Goal: Find specific fact: Find specific fact

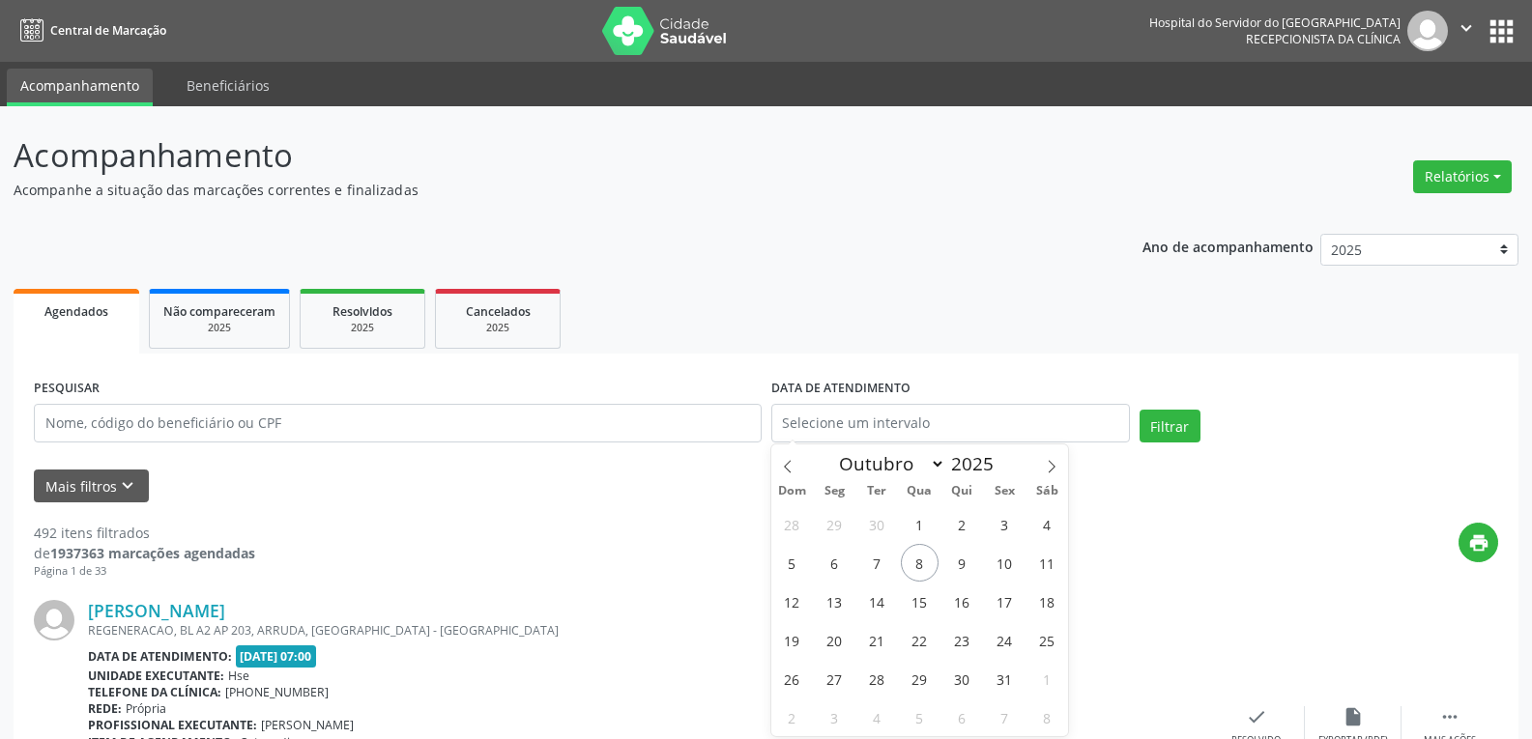
select select "9"
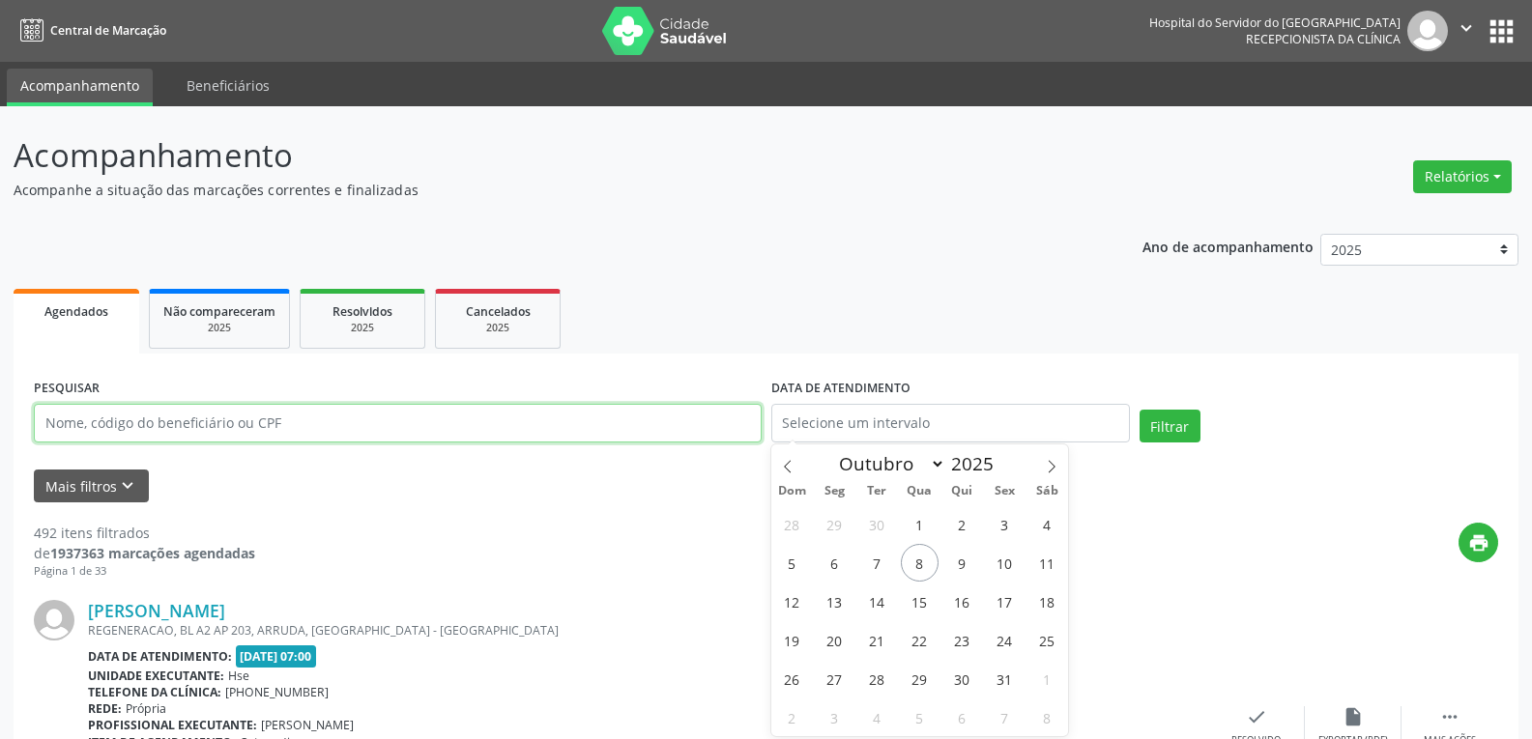
click at [392, 416] on input "text" at bounding box center [398, 423] width 728 height 39
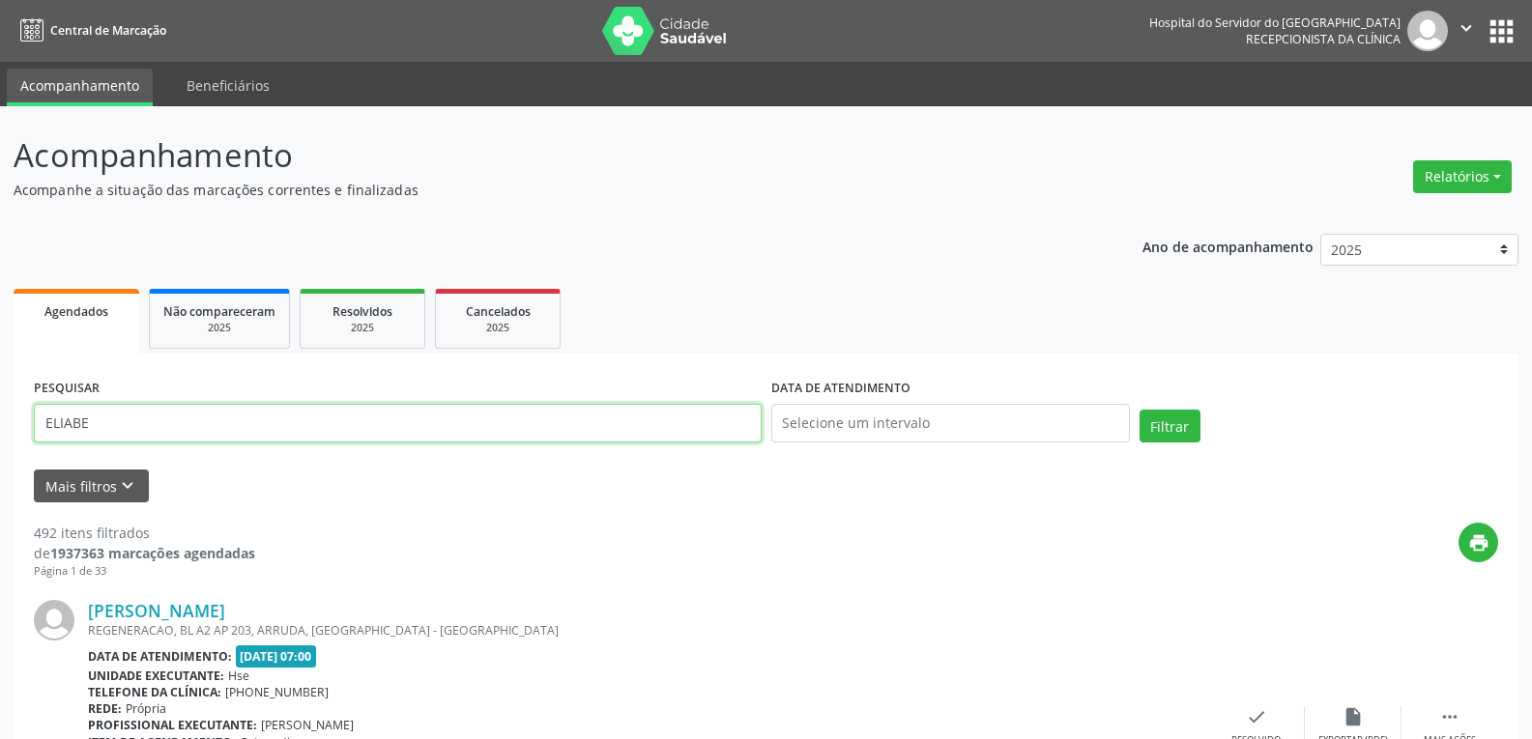
click at [1139, 410] on button "Filtrar" at bounding box center [1169, 426] width 61 height 33
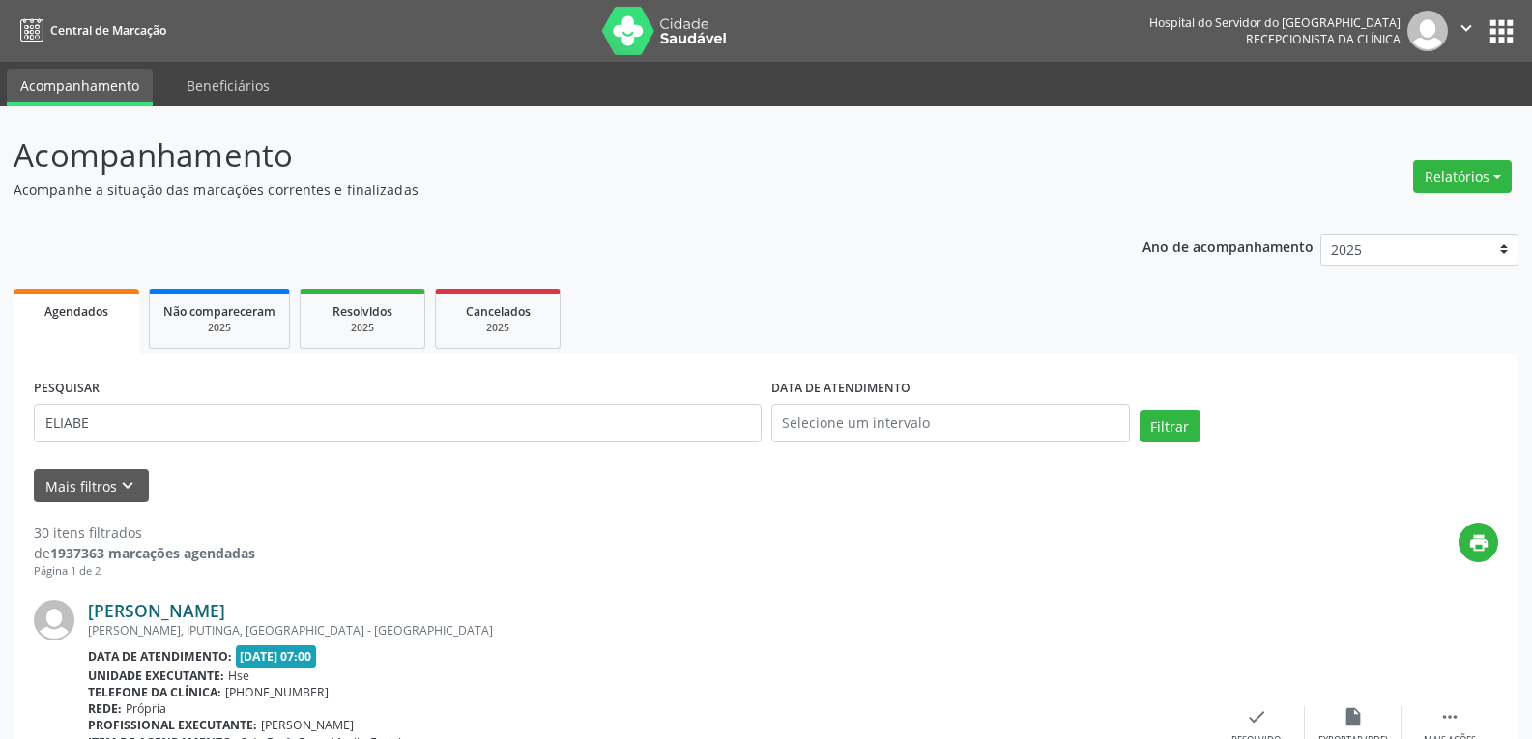
click at [225, 604] on link "[PERSON_NAME]" at bounding box center [156, 610] width 137 height 21
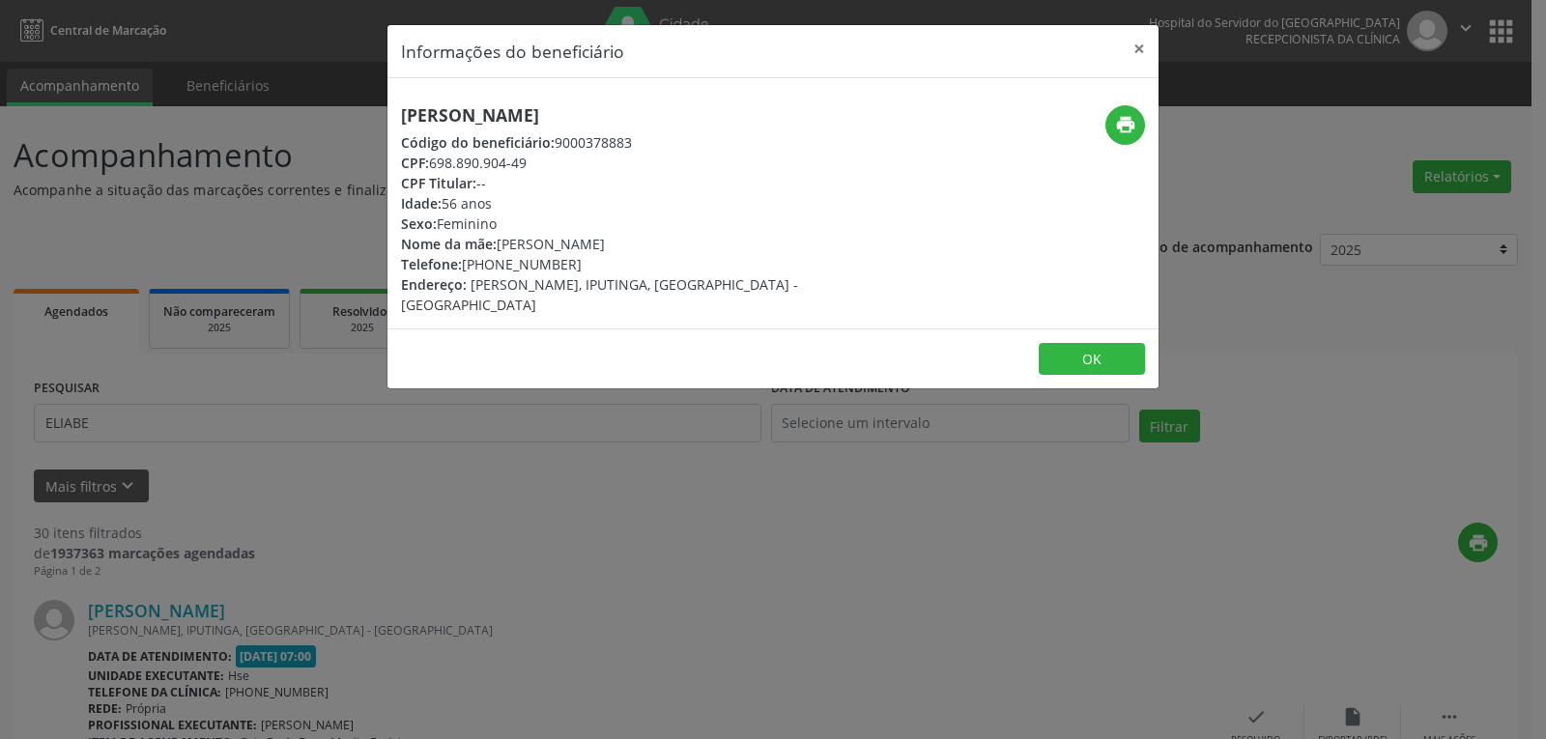
drag, startPoint x: 748, startPoint y: 124, endPoint x: 395, endPoint y: 116, distance: 352.8
click at [395, 116] on div "[PERSON_NAME] Código do beneficiário: 9000378883 CPF: 698.890.904-49 CPF Titula…" at bounding box center [644, 210] width 514 height 210
copy h5 "[PERSON_NAME]"
drag, startPoint x: 546, startPoint y: 169, endPoint x: 435, endPoint y: 165, distance: 111.2
click at [435, 165] on div "CPF: 698.890.904-49" at bounding box center [644, 163] width 487 height 20
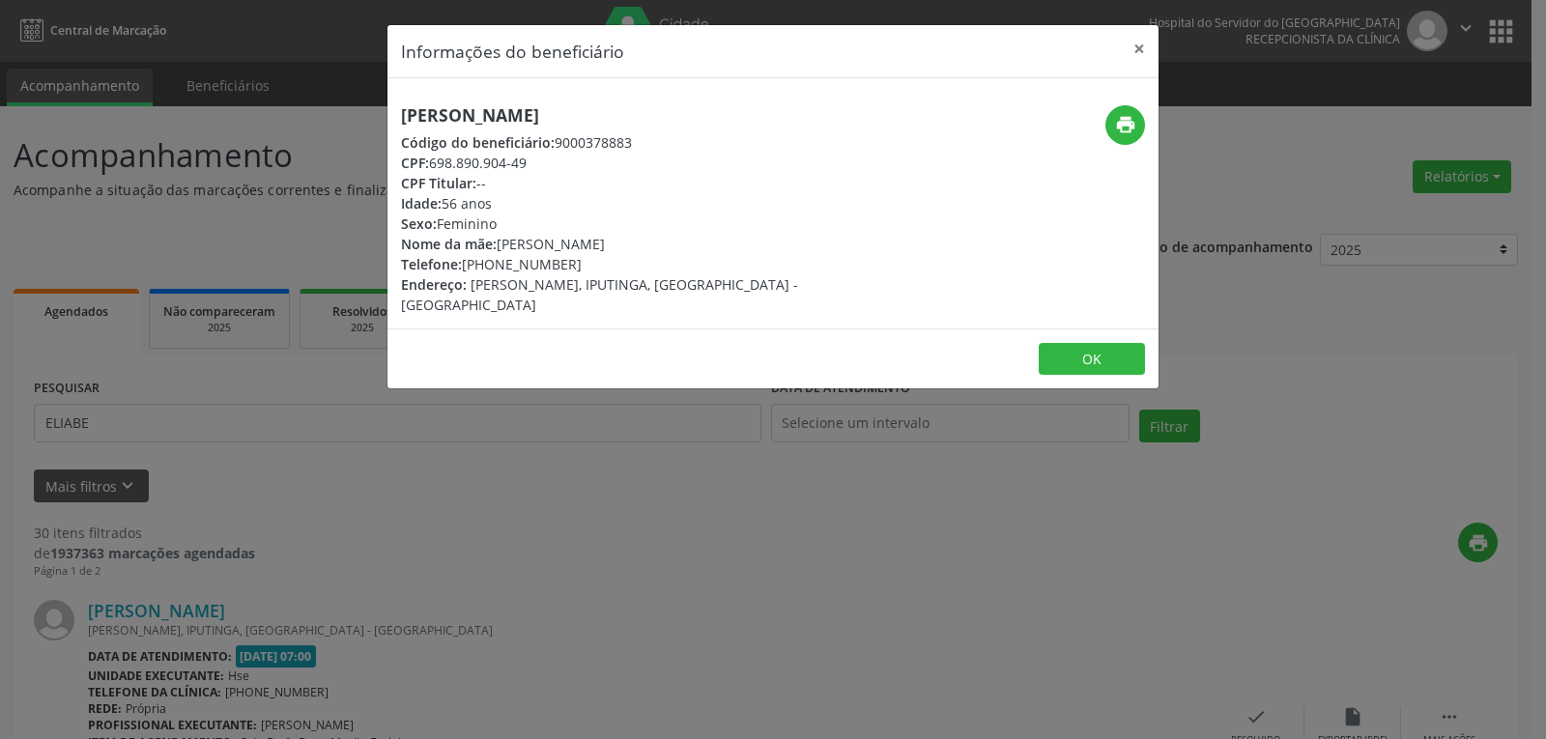
copy div "698.890.904-49"
click at [1136, 134] on button "print" at bounding box center [1125, 125] width 40 height 40
drag, startPoint x: 567, startPoint y: 262, endPoint x: 492, endPoint y: 263, distance: 75.4
click at [492, 263] on div "Telefone: [PHONE_NUMBER]" at bounding box center [644, 264] width 487 height 20
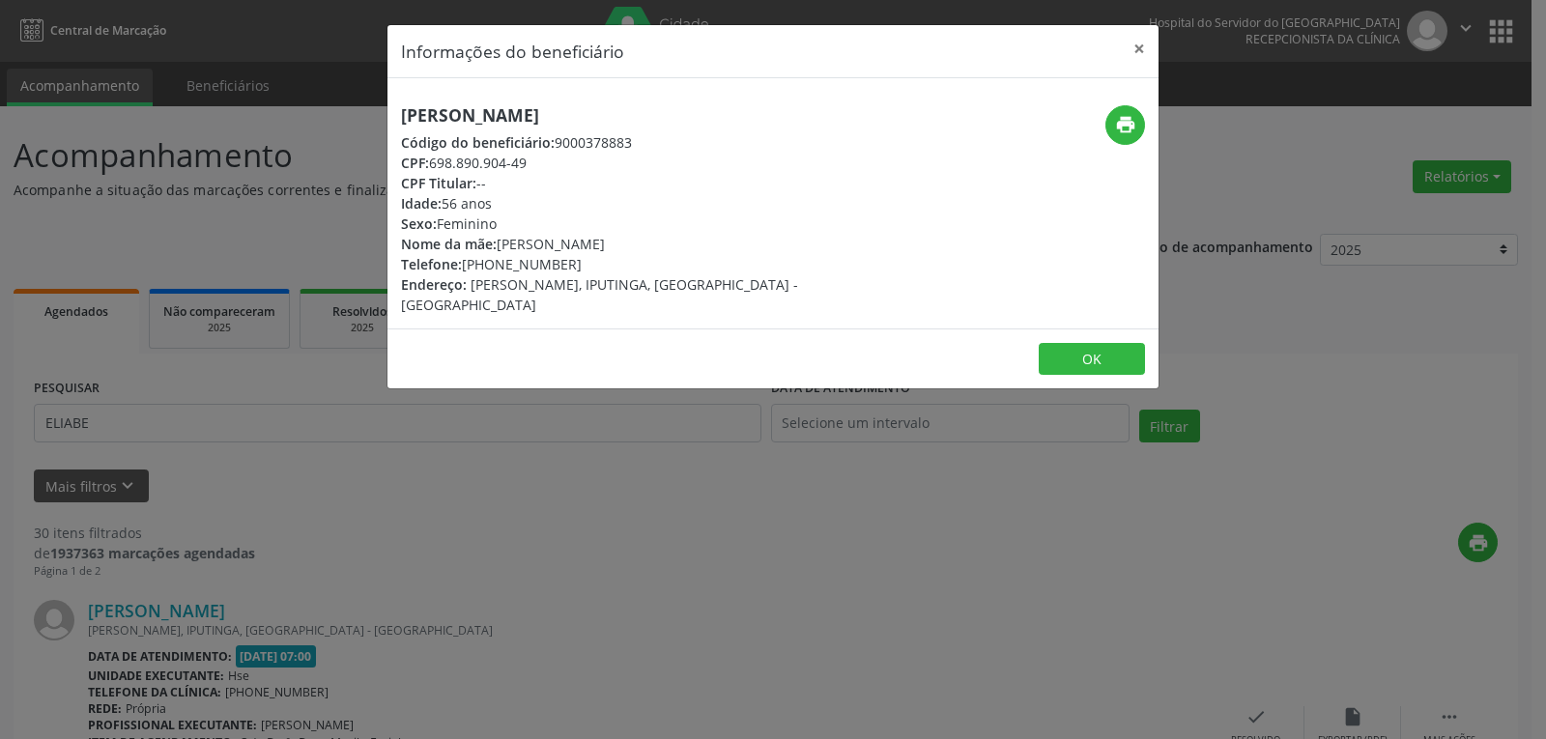
drag, startPoint x: 493, startPoint y: 260, endPoint x: 582, endPoint y: 271, distance: 89.5
click at [582, 271] on div "Telefone: [PHONE_NUMBER]" at bounding box center [644, 264] width 487 height 20
copy div "98809-9631"
click at [1152, 44] on button "×" at bounding box center [1139, 48] width 39 height 47
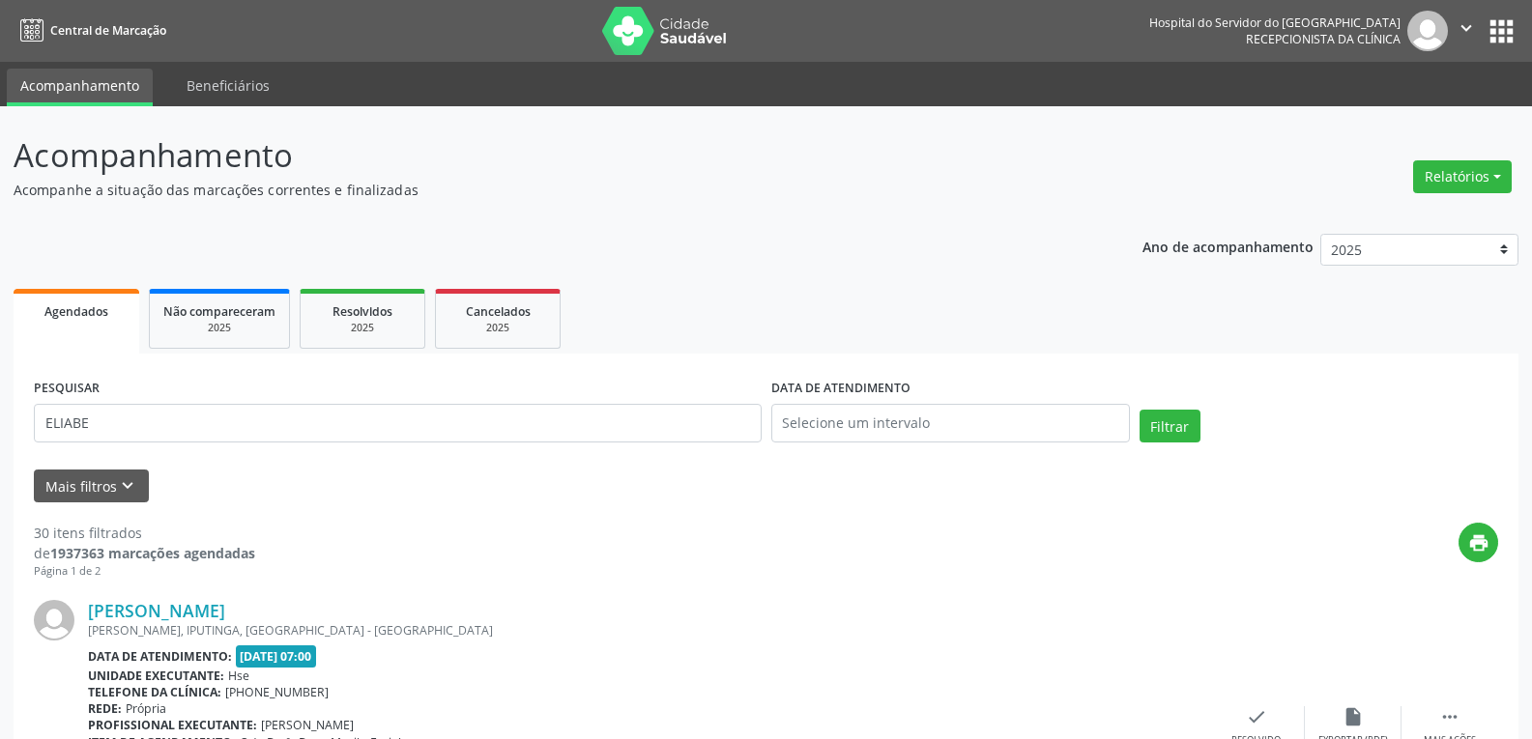
click at [328, 443] on div "PESQUISAR [PERSON_NAME]" at bounding box center [397, 415] width 737 height 82
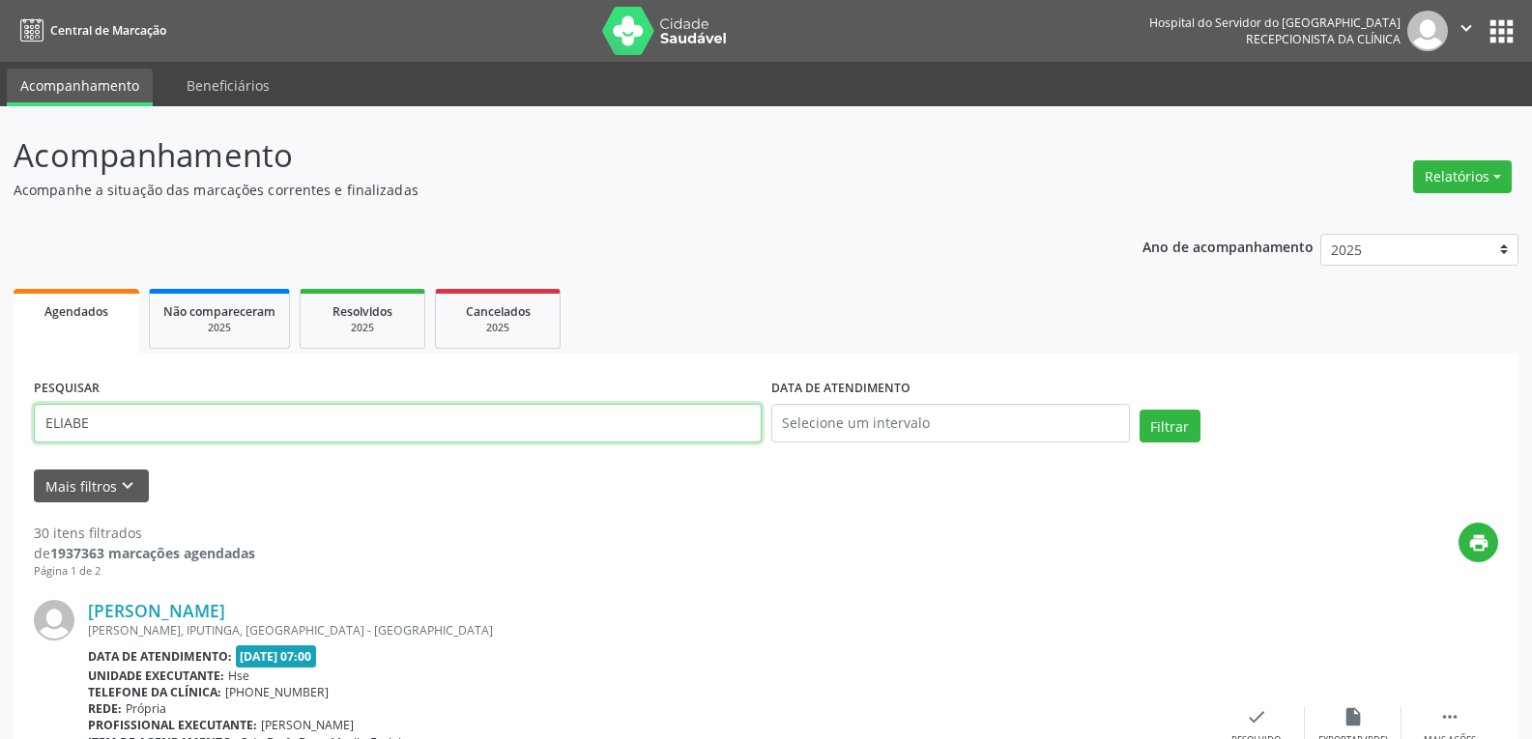
click at [328, 442] on input "ELIABE" at bounding box center [398, 423] width 728 height 39
click at [329, 440] on input "ELIABE" at bounding box center [398, 423] width 728 height 39
type input "ELIAB"
click at [308, 436] on input "ELIAB" at bounding box center [398, 423] width 728 height 39
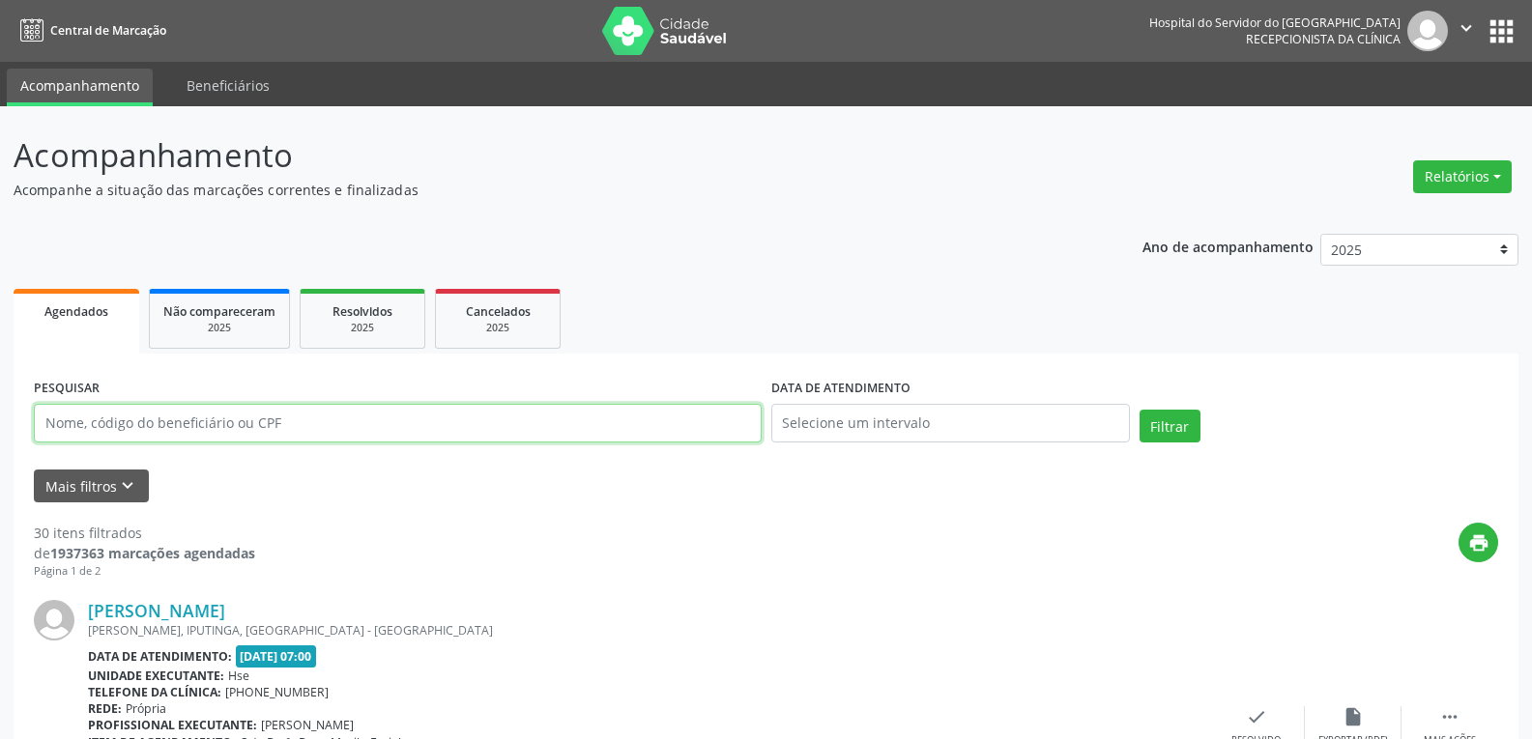
click at [644, 406] on input "text" at bounding box center [398, 423] width 728 height 39
